Goal: Task Accomplishment & Management: Manage account settings

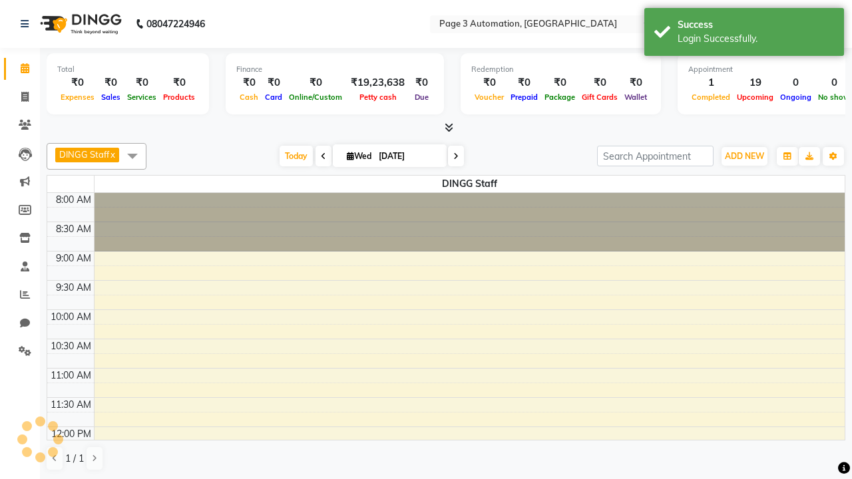
select select "en"
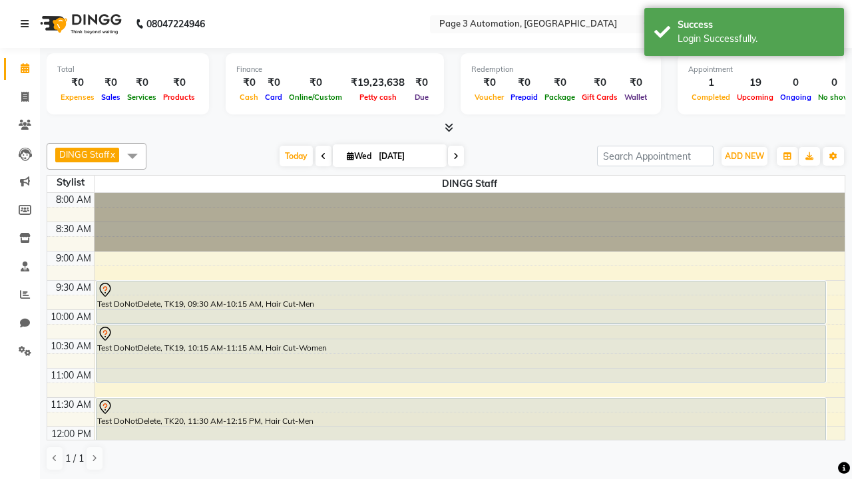
click at [27, 24] on icon at bounding box center [25, 23] width 8 height 9
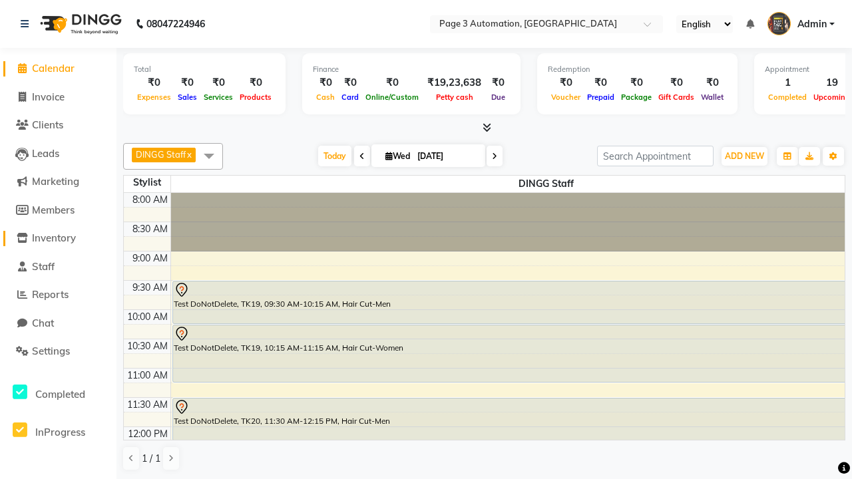
click at [58, 238] on span "Inventory" at bounding box center [54, 238] width 44 height 13
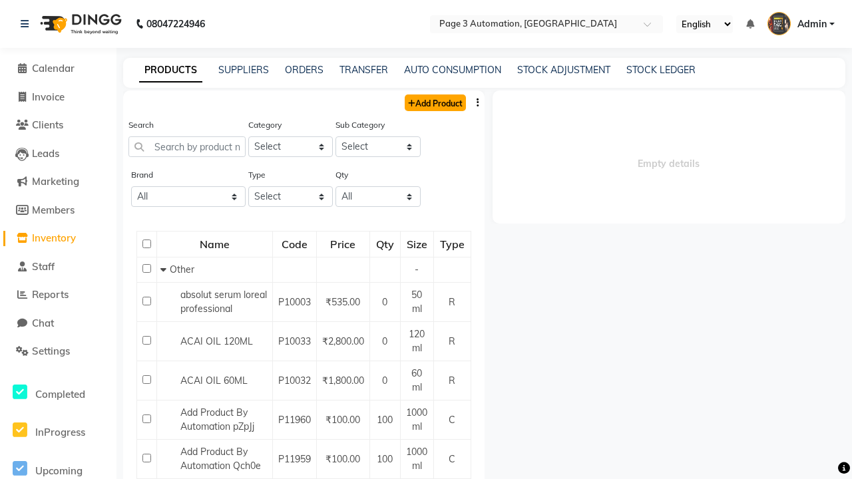
click at [434, 102] on link "Add Product" at bounding box center [435, 103] width 61 height 17
select select "true"
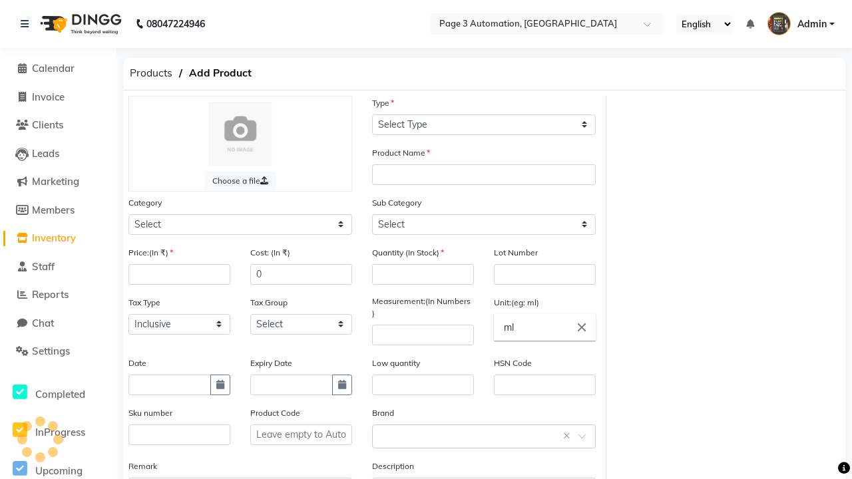
select select "C"
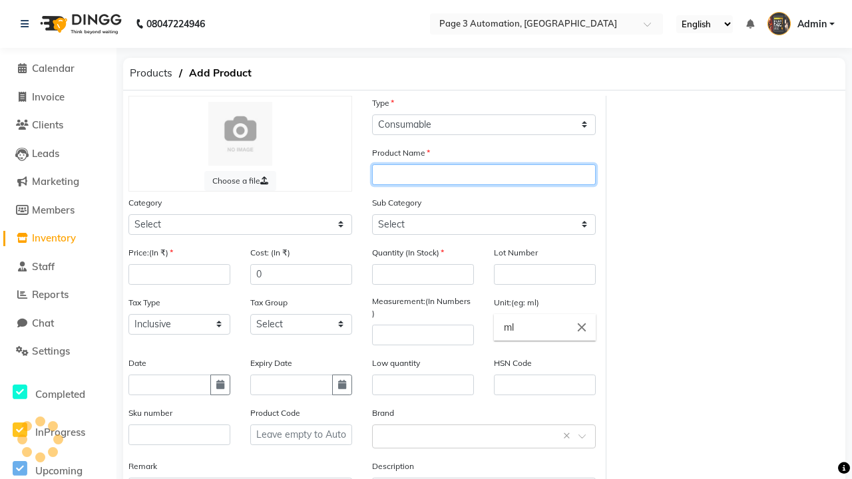
type input "Automation Product 5RmVA"
select select "41401000"
type input "Automation Product 5RmVA"
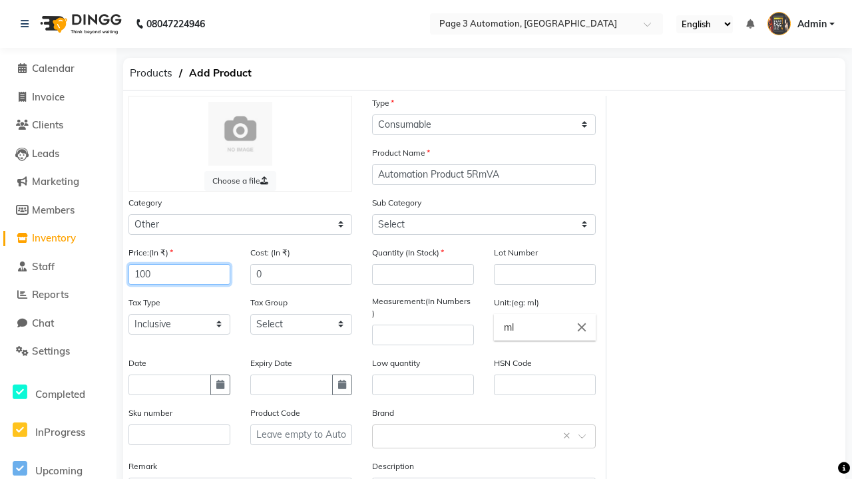
type input "100"
type input "150"
type input "100"
type input "1000"
select select "41401002"
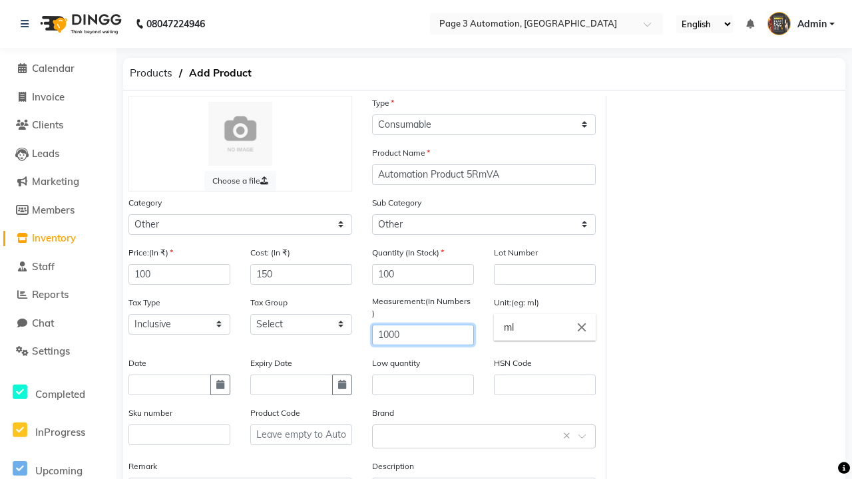
type input "1000"
type textarea "This Product is Created by Automation"
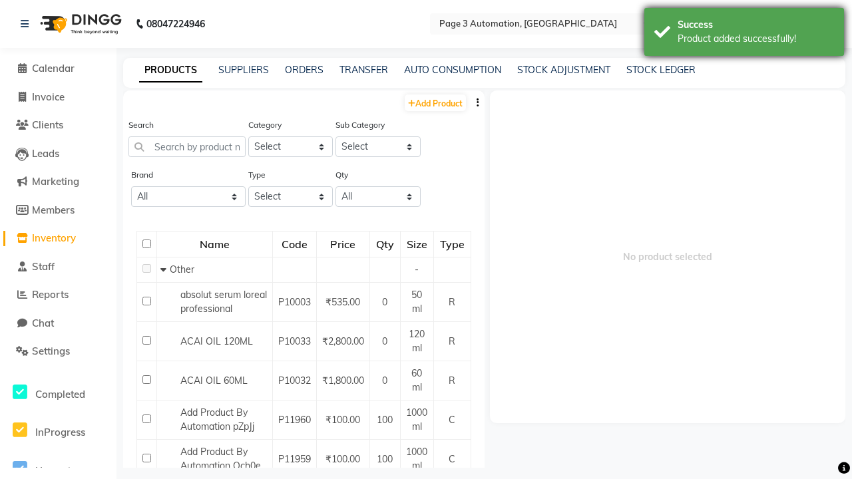
click at [744, 34] on div "Product added successfully!" at bounding box center [756, 39] width 156 height 14
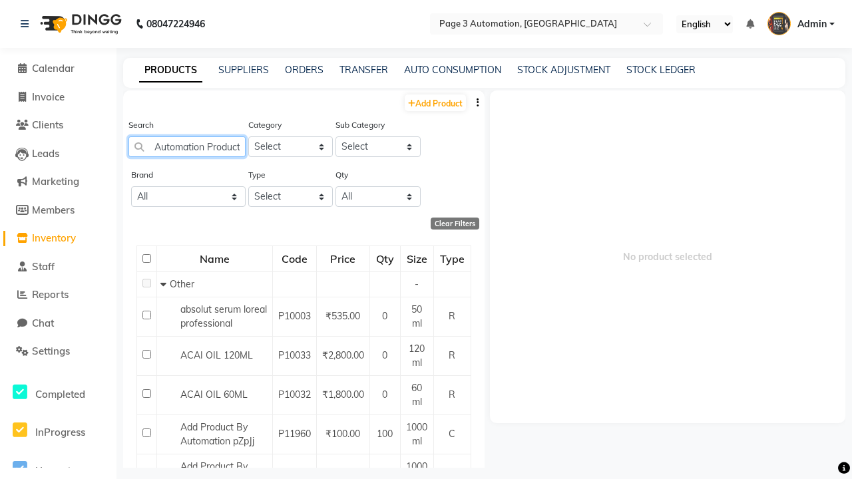
scroll to position [0, 36]
type input "Automation Product 5RmVA"
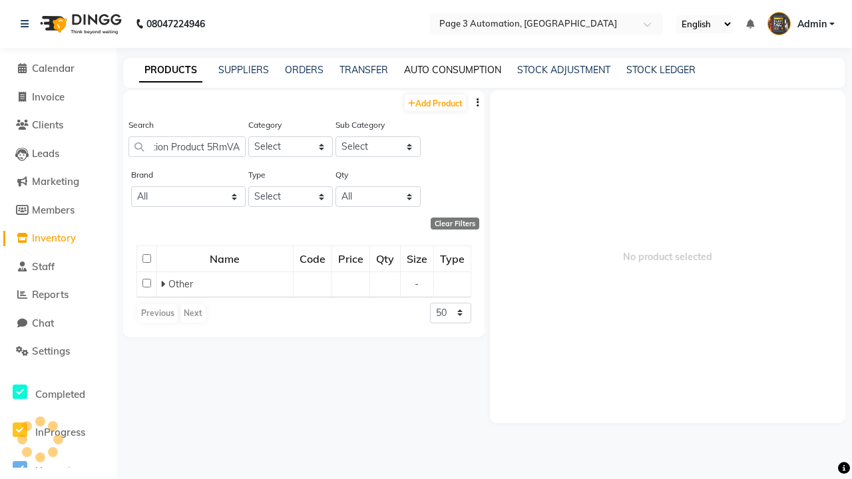
click at [453, 70] on link "AUTO CONSUMPTION" at bounding box center [452, 70] width 97 height 12
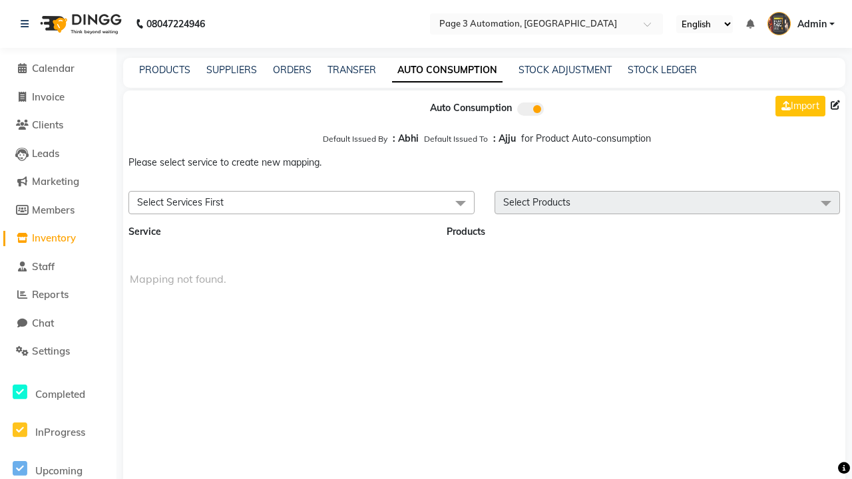
click at [301, 202] on span "Select Services First" at bounding box center [301, 202] width 346 height 23
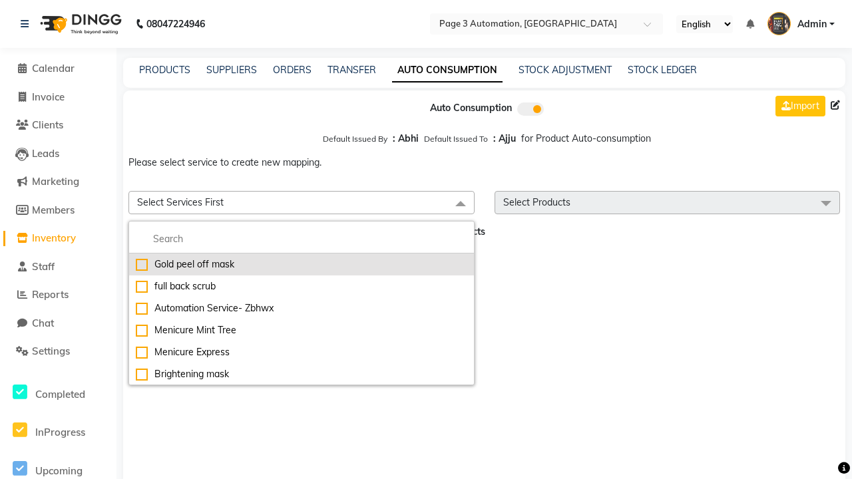
click at [301, 264] on div "Gold peel off mask" at bounding box center [301, 265] width 331 height 14
checkbox input "true"
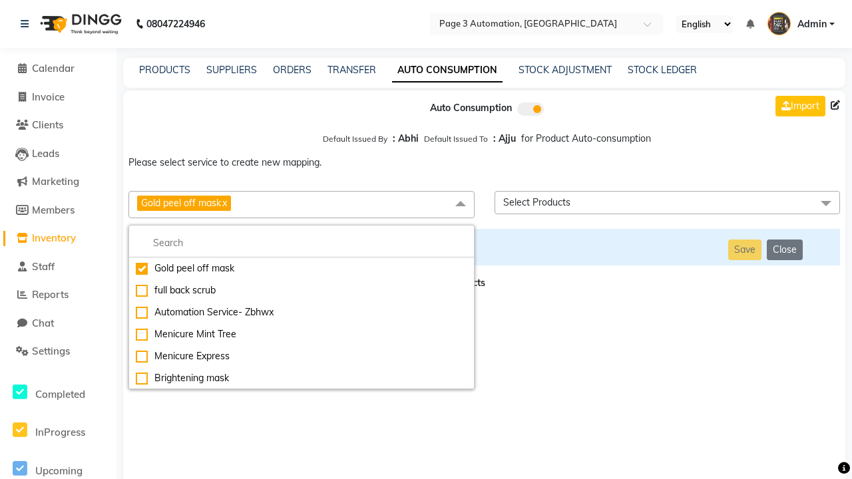
click at [667, 202] on span "Select Products" at bounding box center [668, 202] width 346 height 23
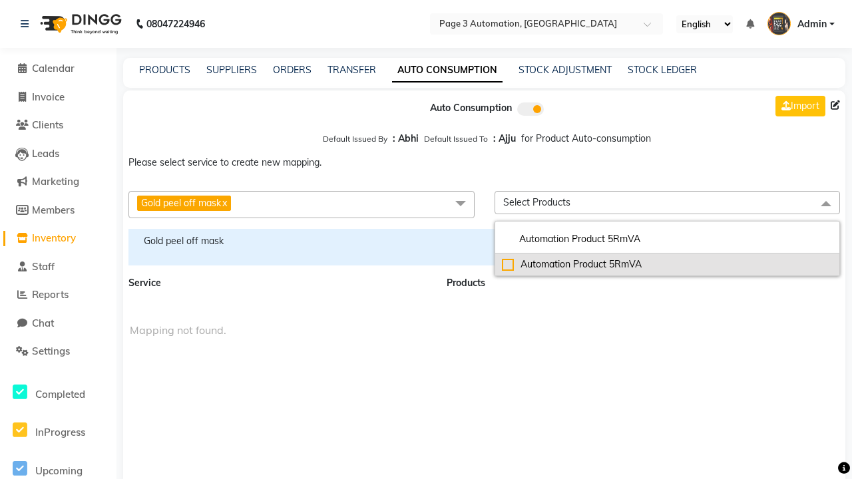
type input "Automation Product 5RmVA"
click at [667, 264] on div "Automation Product 5RmVA" at bounding box center [667, 265] width 331 height 14
checkbox input "true"
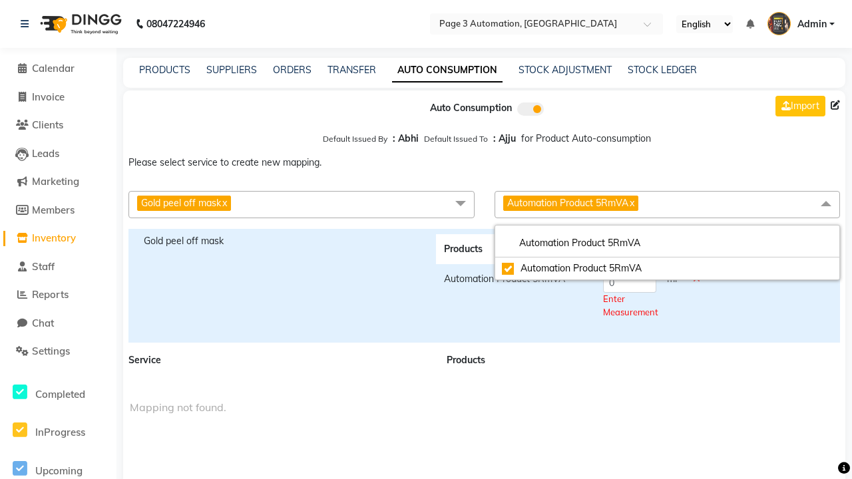
click at [667, 204] on span "Automation Product 5RmVA x" at bounding box center [668, 204] width 346 height 27
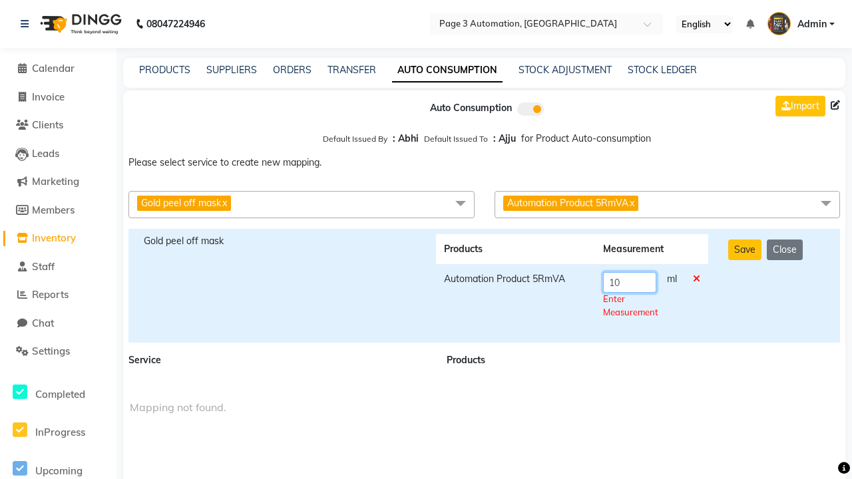
type input "10"
click at [776, 286] on div "Save Close" at bounding box center [776, 285] width 117 height 103
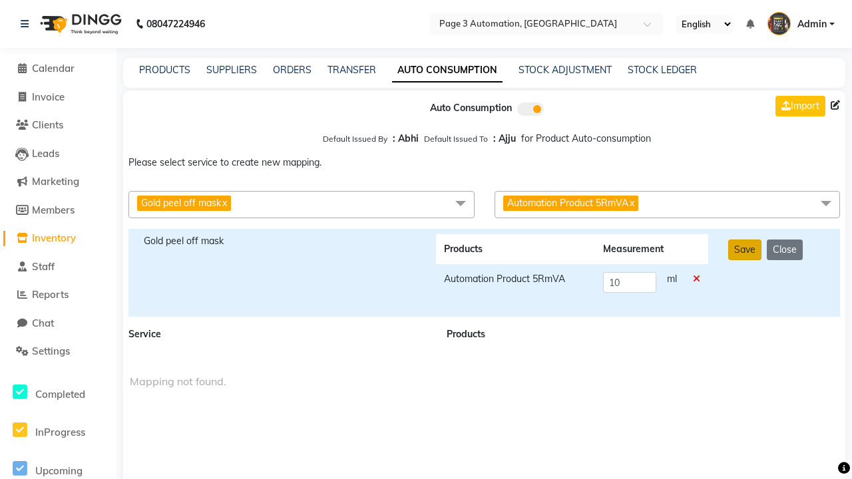
click at [744, 250] on button "Save" at bounding box center [744, 250] width 33 height 21
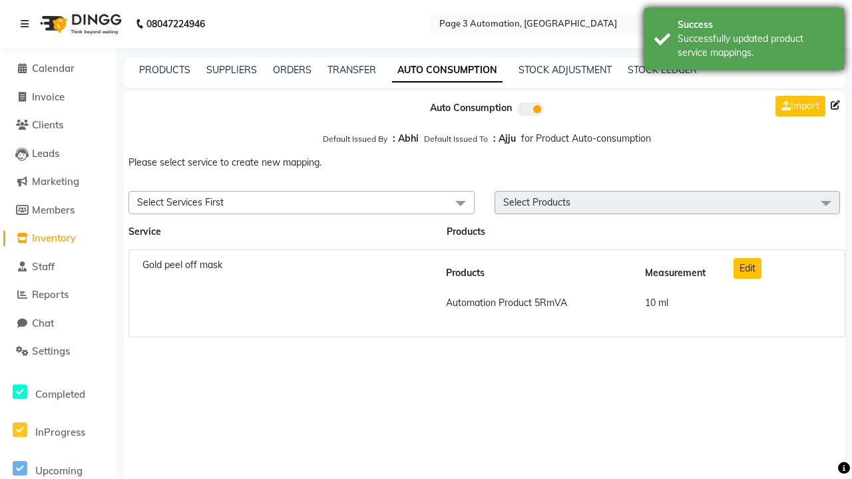
click at [744, 41] on div "Successfully updated product service mappings." at bounding box center [756, 46] width 156 height 28
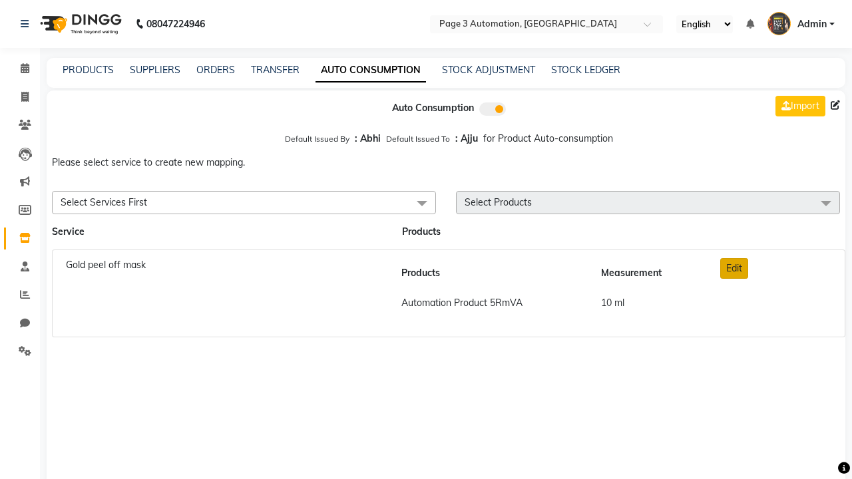
click at [734, 268] on button "Edit" at bounding box center [734, 268] width 28 height 21
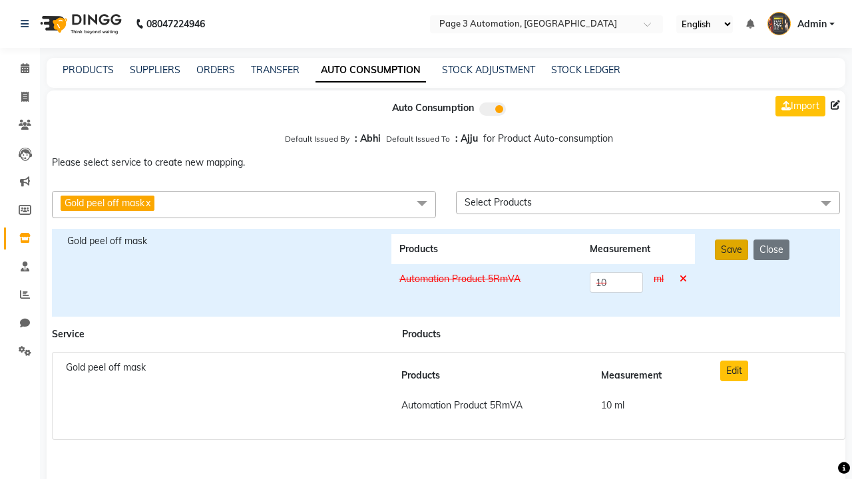
click at [731, 250] on button "Save" at bounding box center [731, 250] width 33 height 21
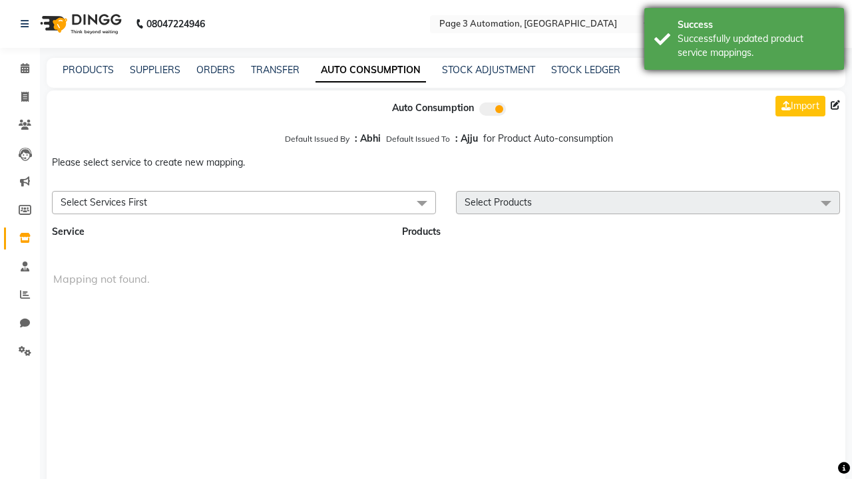
click at [744, 41] on div "Successfully updated product service mappings." at bounding box center [756, 46] width 156 height 28
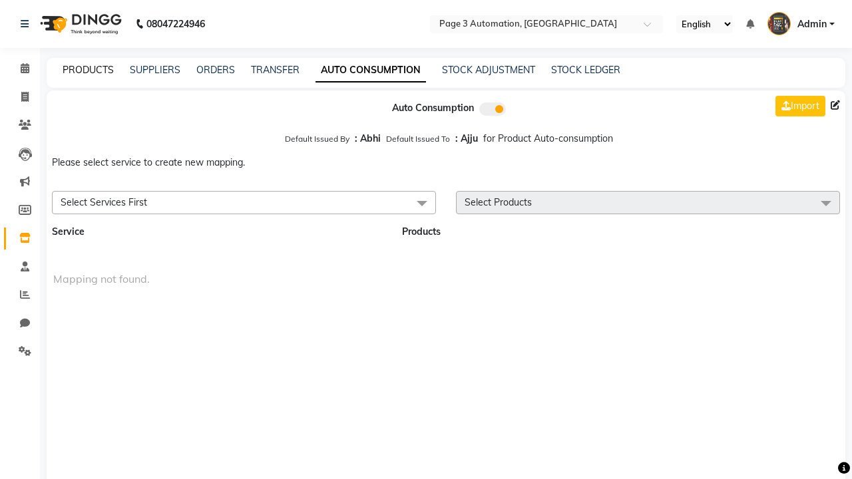
click at [88, 70] on link "PRODUCTS" at bounding box center [88, 70] width 51 height 12
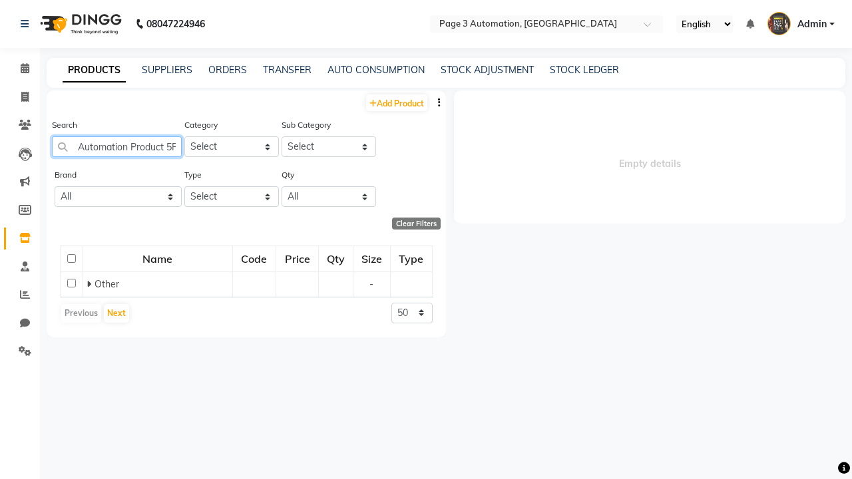
scroll to position [0, 23]
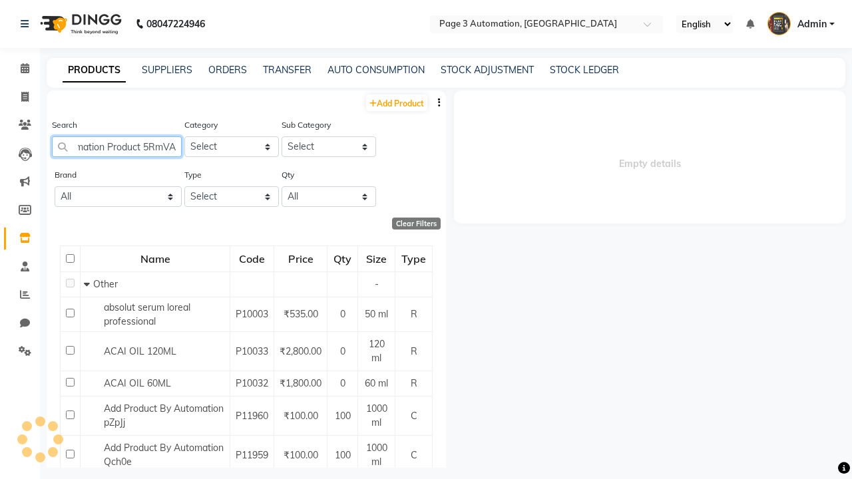
type input "Automation Product 5RmVA"
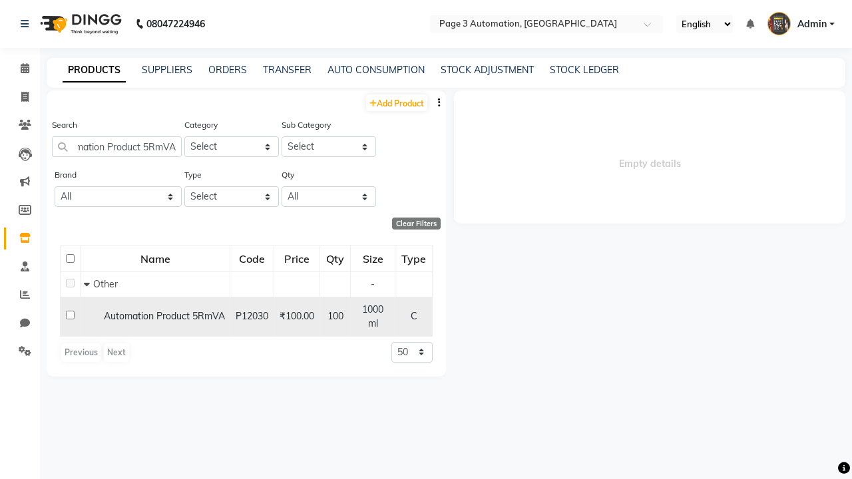
click at [70, 311] on input "checkbox" at bounding box center [70, 315] width 9 height 9
checkbox input "true"
select select
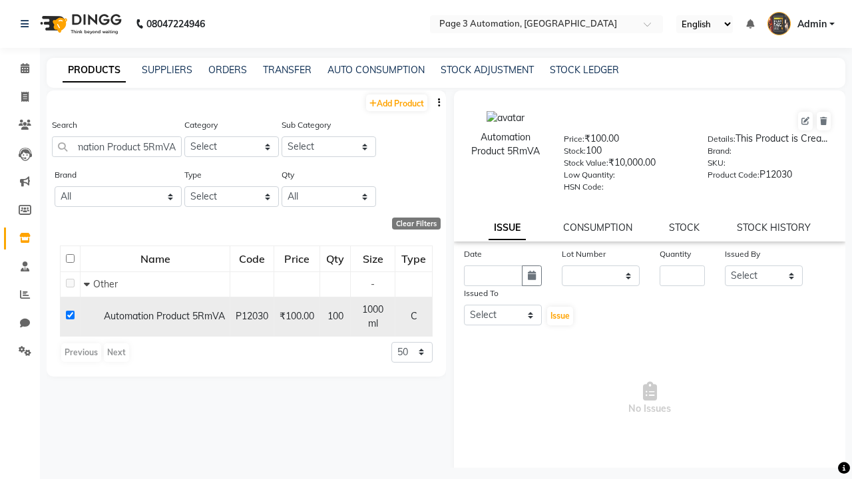
scroll to position [0, 0]
click at [823, 121] on icon at bounding box center [823, 121] width 7 height 8
